Goal: Find contact information: Find contact information

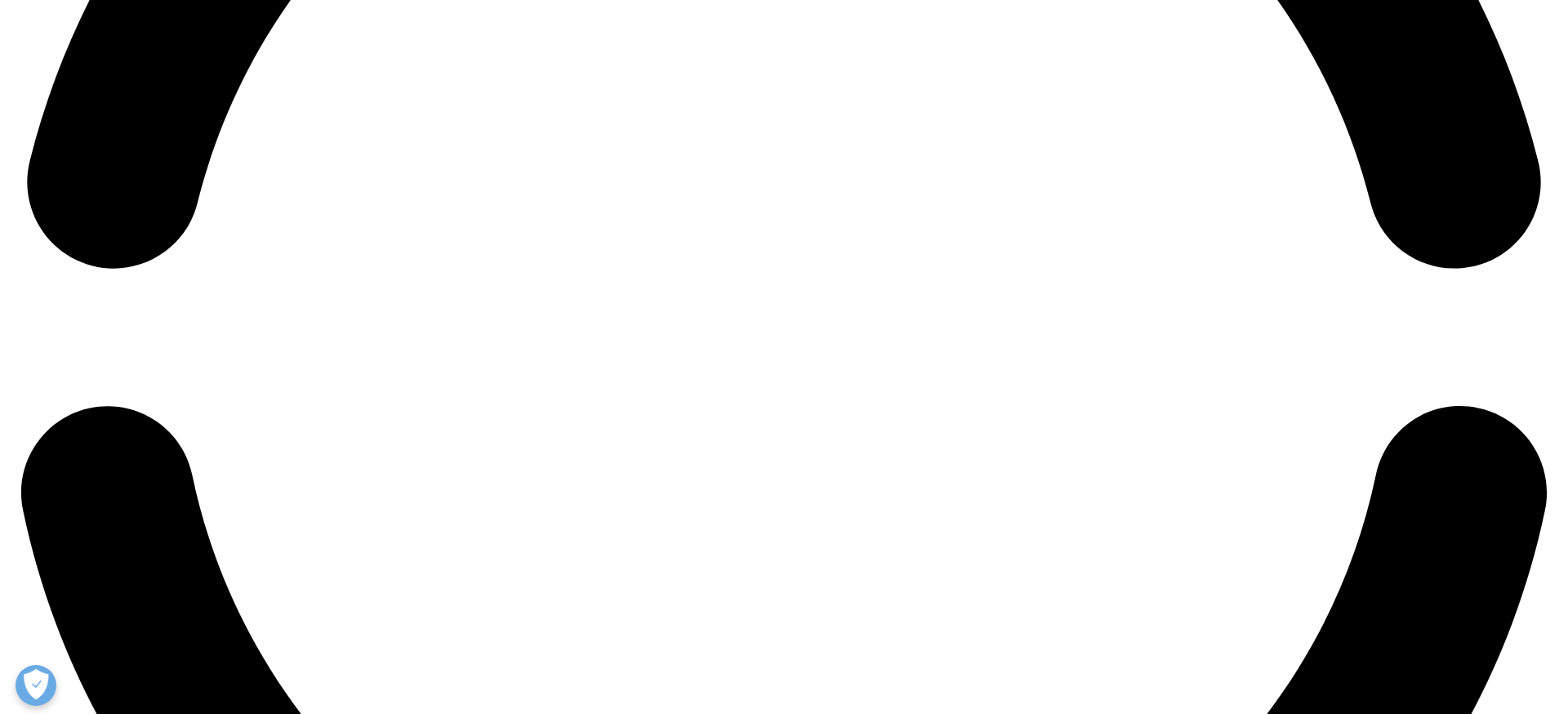
scroll to position [3565, 0]
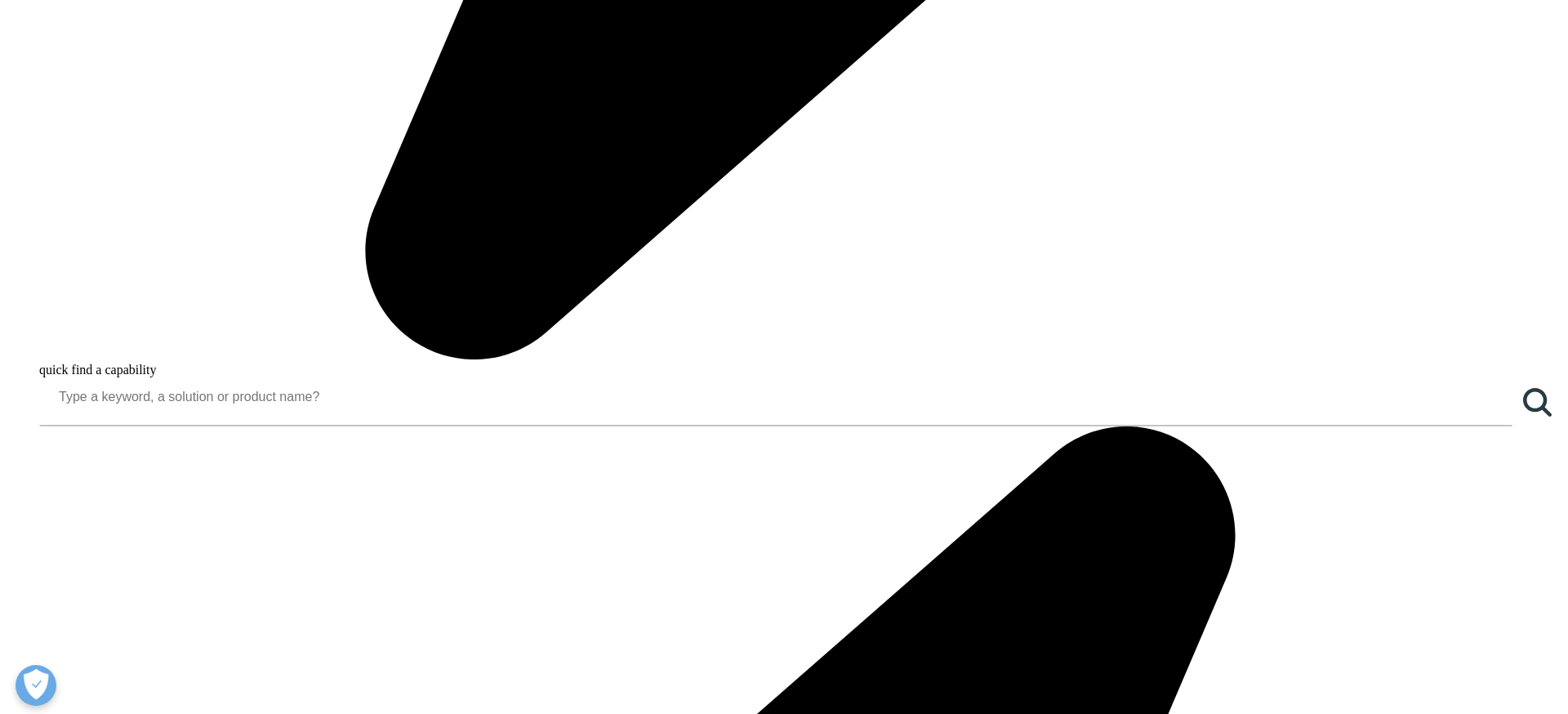
scroll to position [2260, 0]
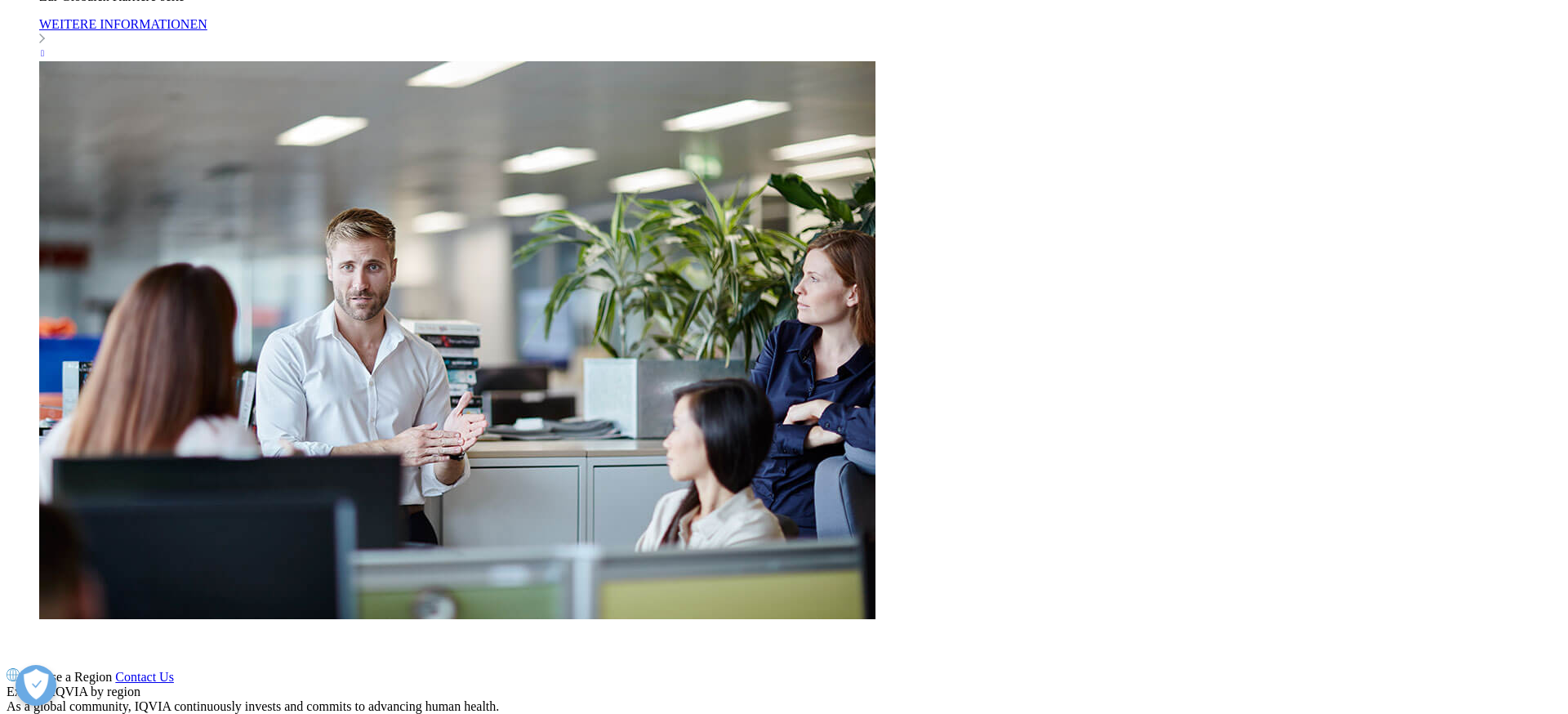
scroll to position [1785, 0]
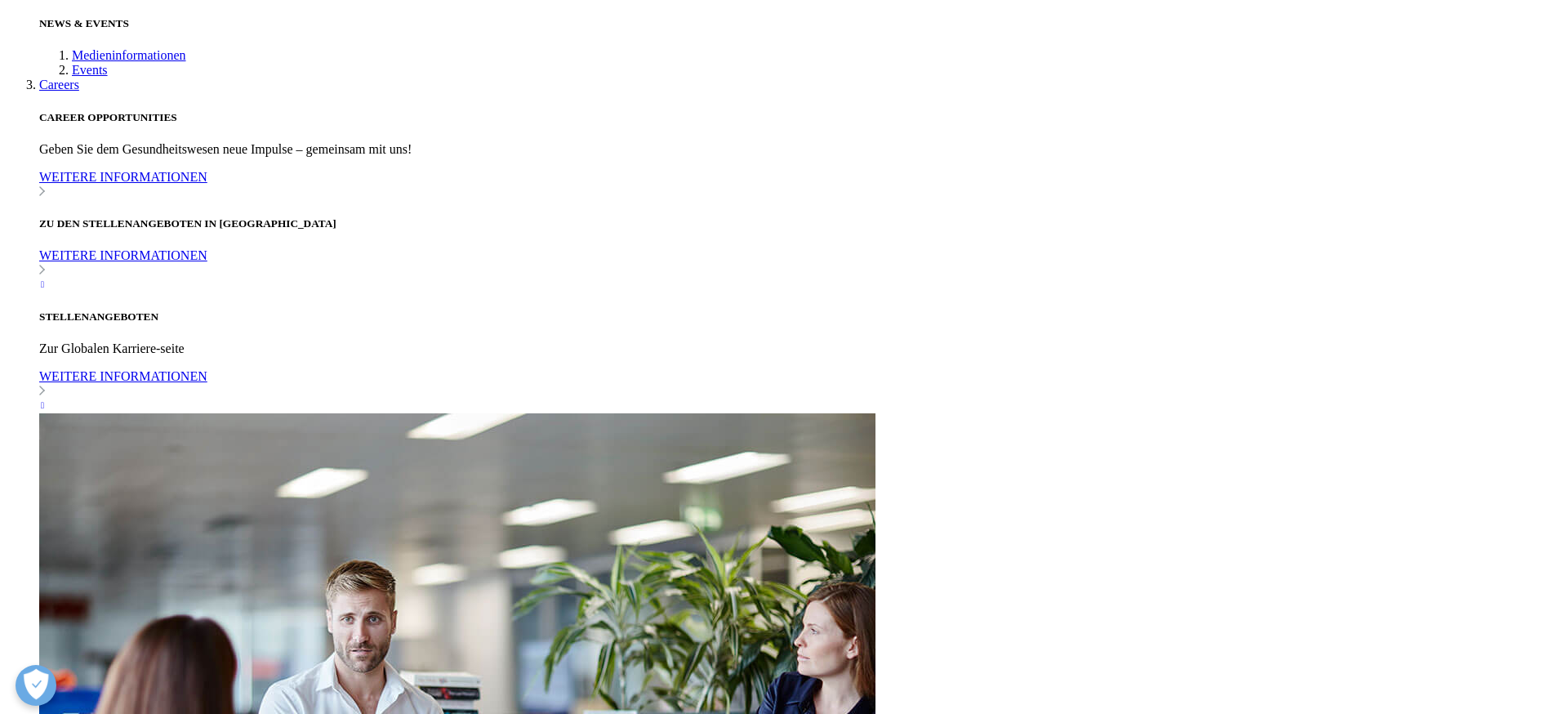
scroll to position [1398, 0]
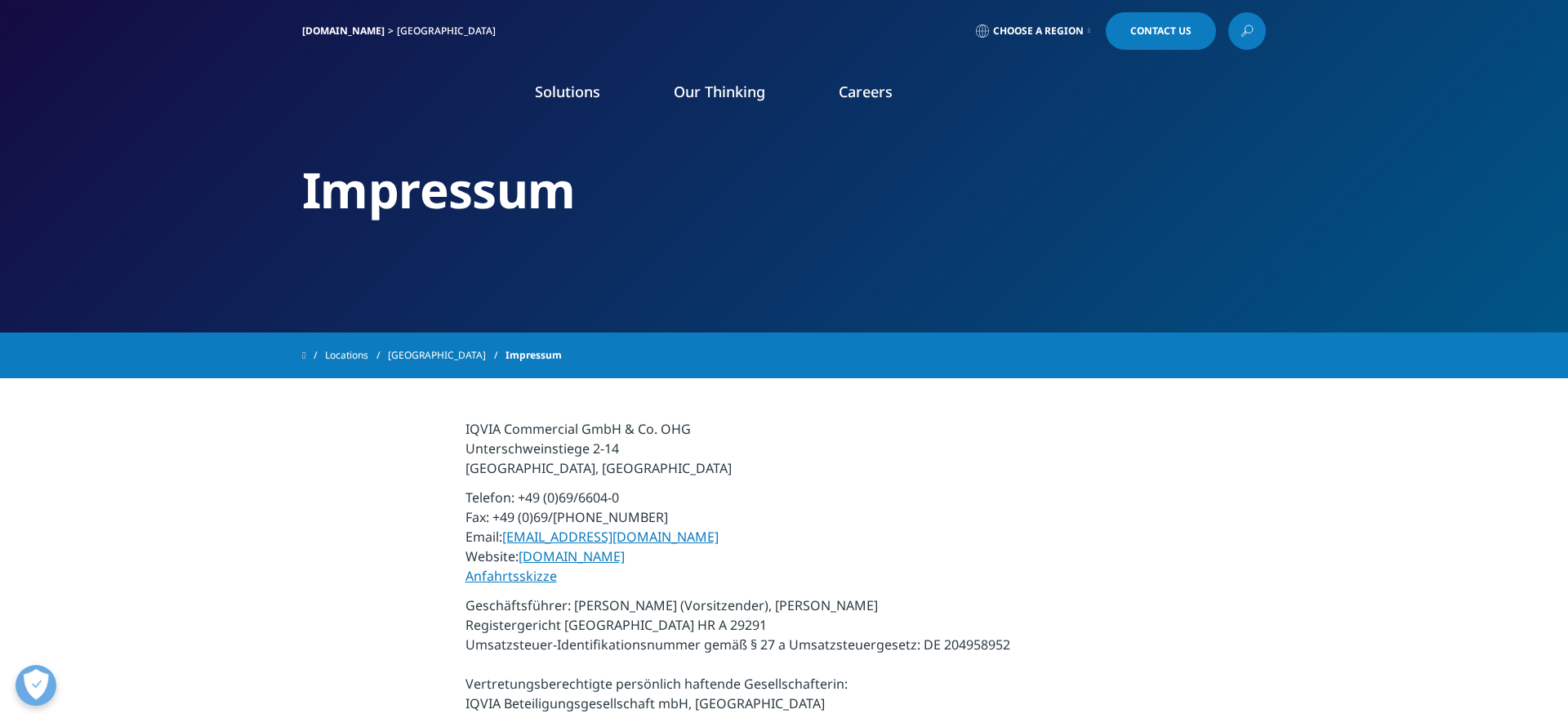
click at [711, 580] on p "Telefon: +49 (0)69/6604-0 Fax: +49 (0)69/6604-5000 Email: info.germany@iqvia.co…" at bounding box center [784, 541] width 638 height 107
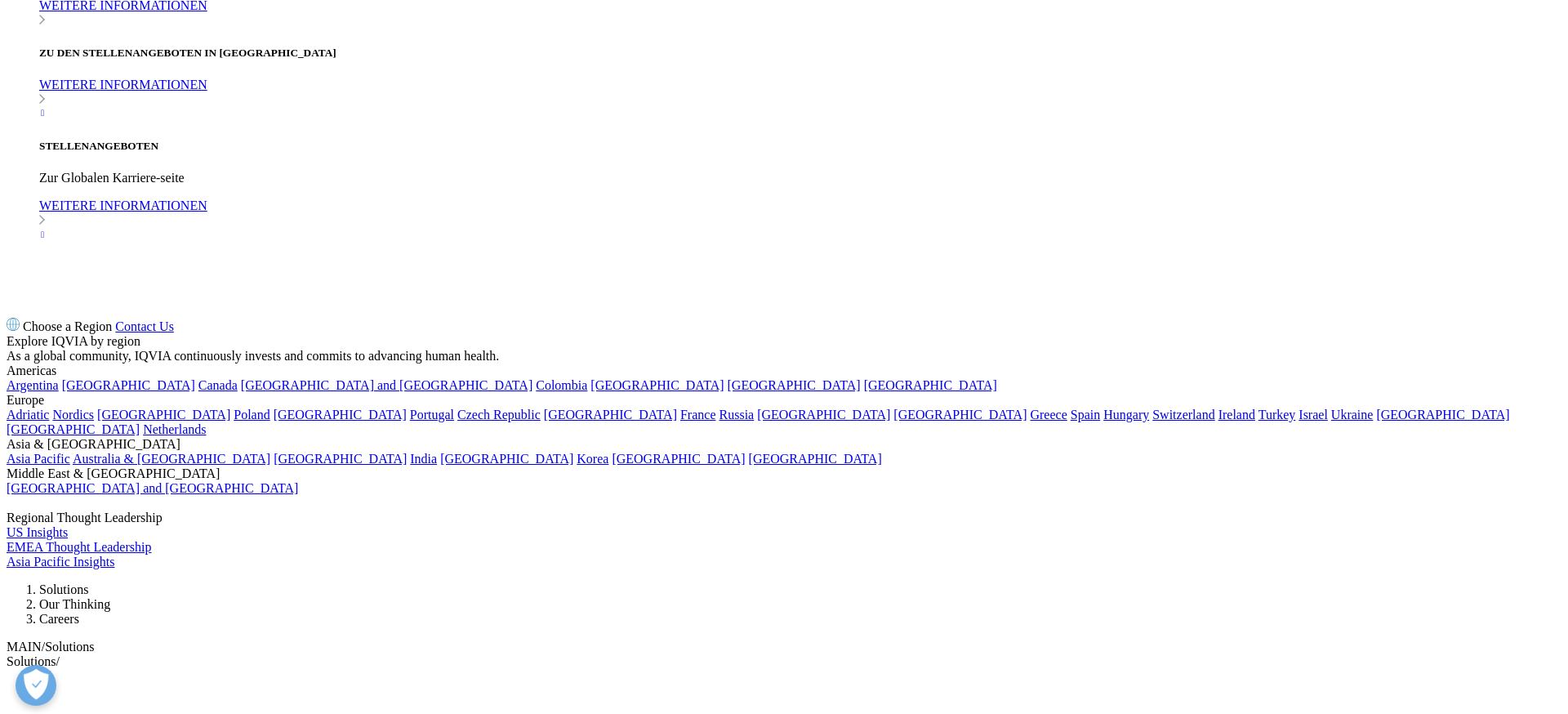
scroll to position [1226, 0]
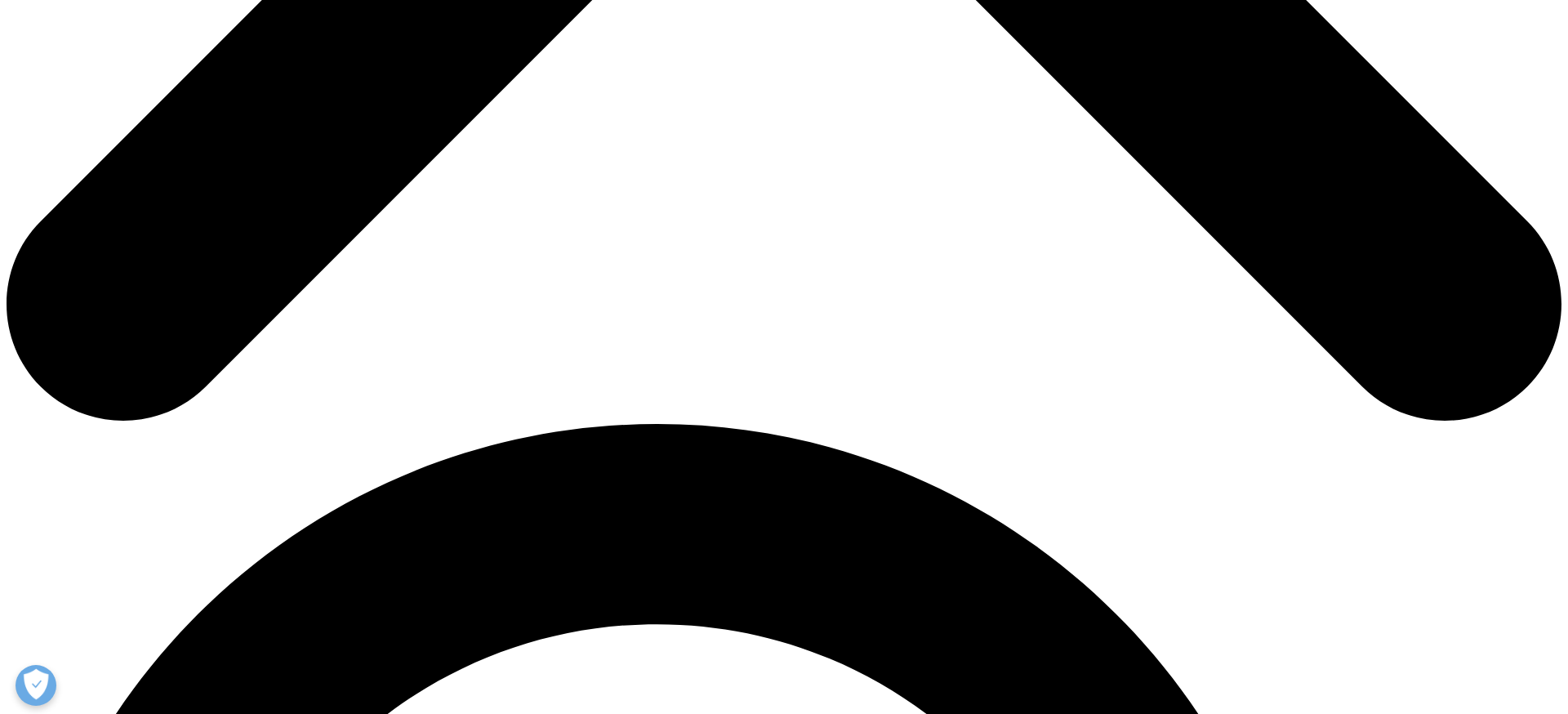
scroll to position [1125, 0]
